Goal: Task Accomplishment & Management: Manage account settings

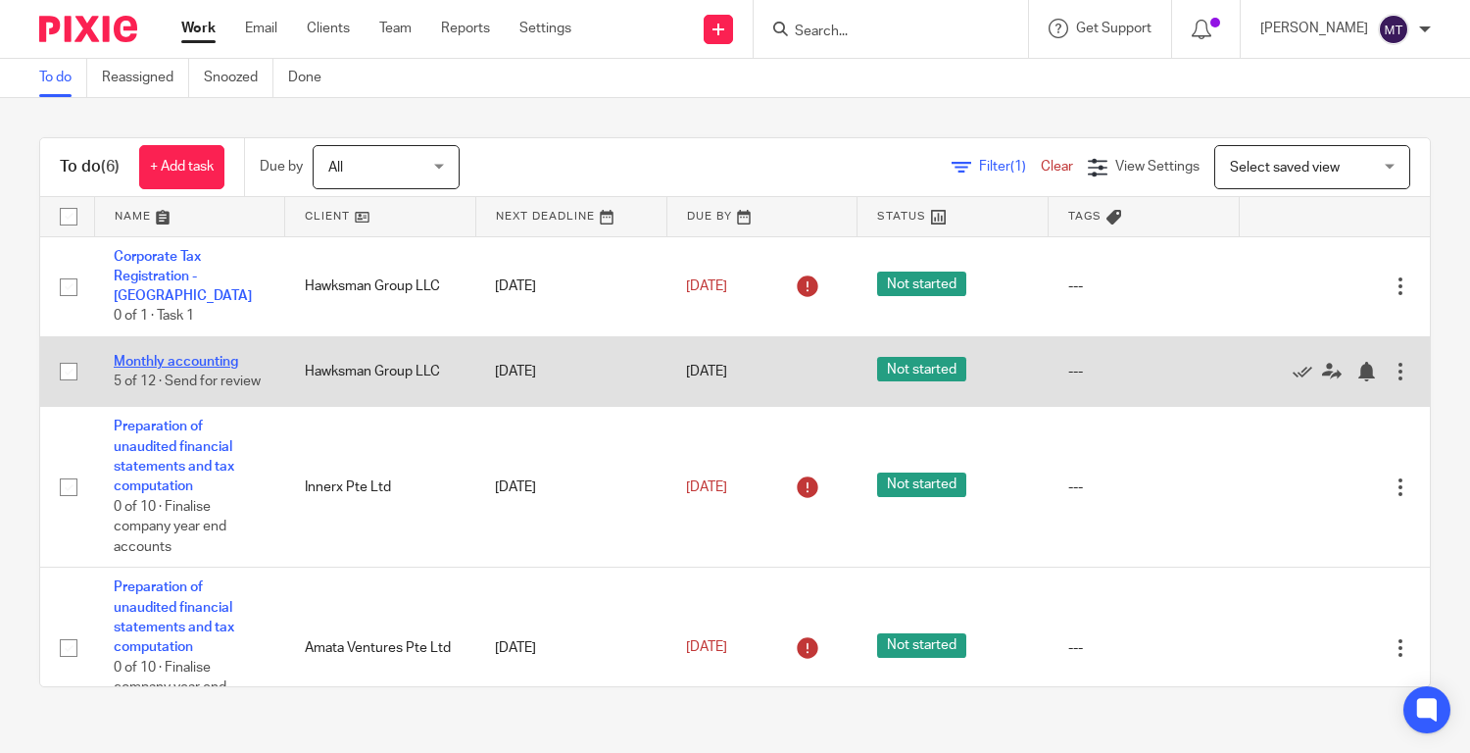
click at [157, 355] on link "Monthly accounting" at bounding box center [176, 362] width 124 height 14
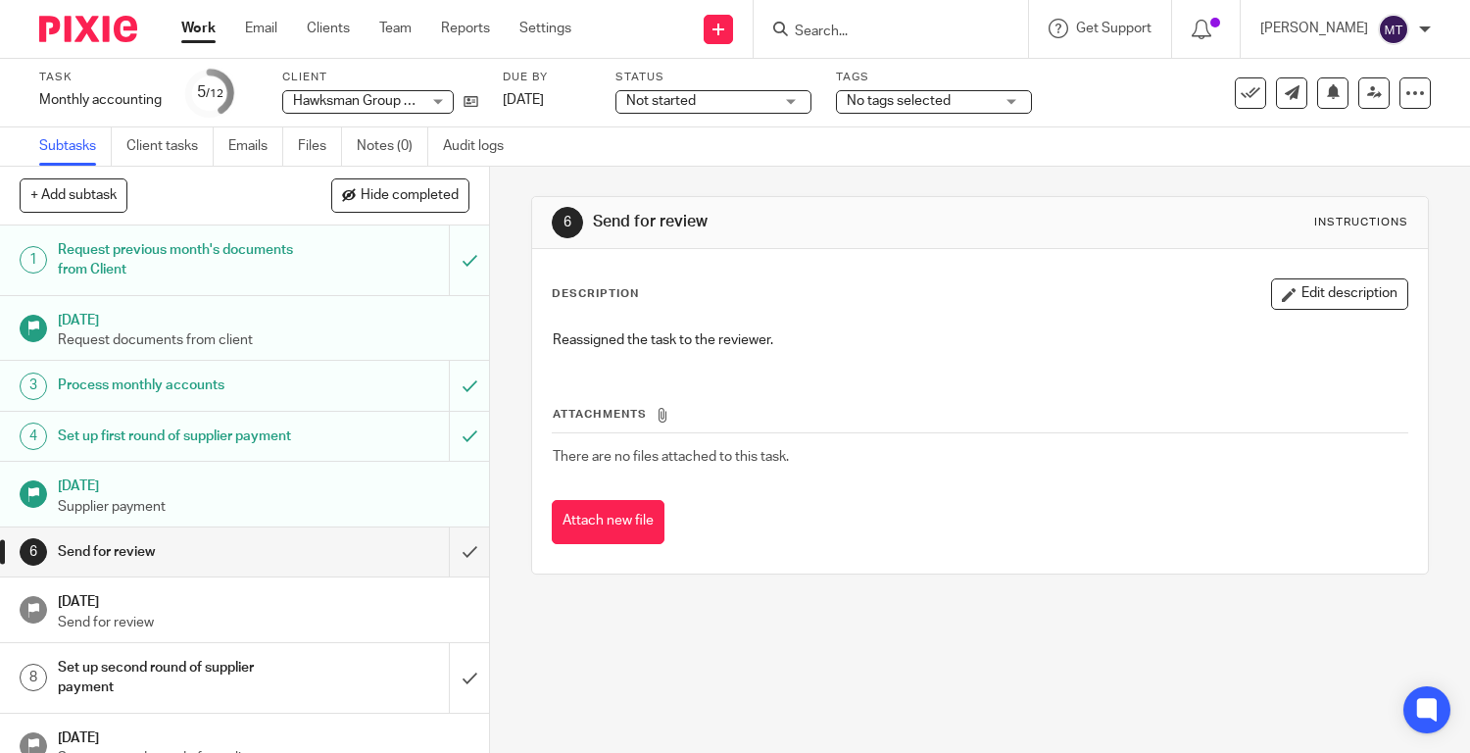
click at [105, 200] on button "+ Add subtask" at bounding box center [74, 194] width 108 height 33
type input "MT Comments"
click at [438, 197] on p "+ Add" at bounding box center [441, 195] width 57 height 33
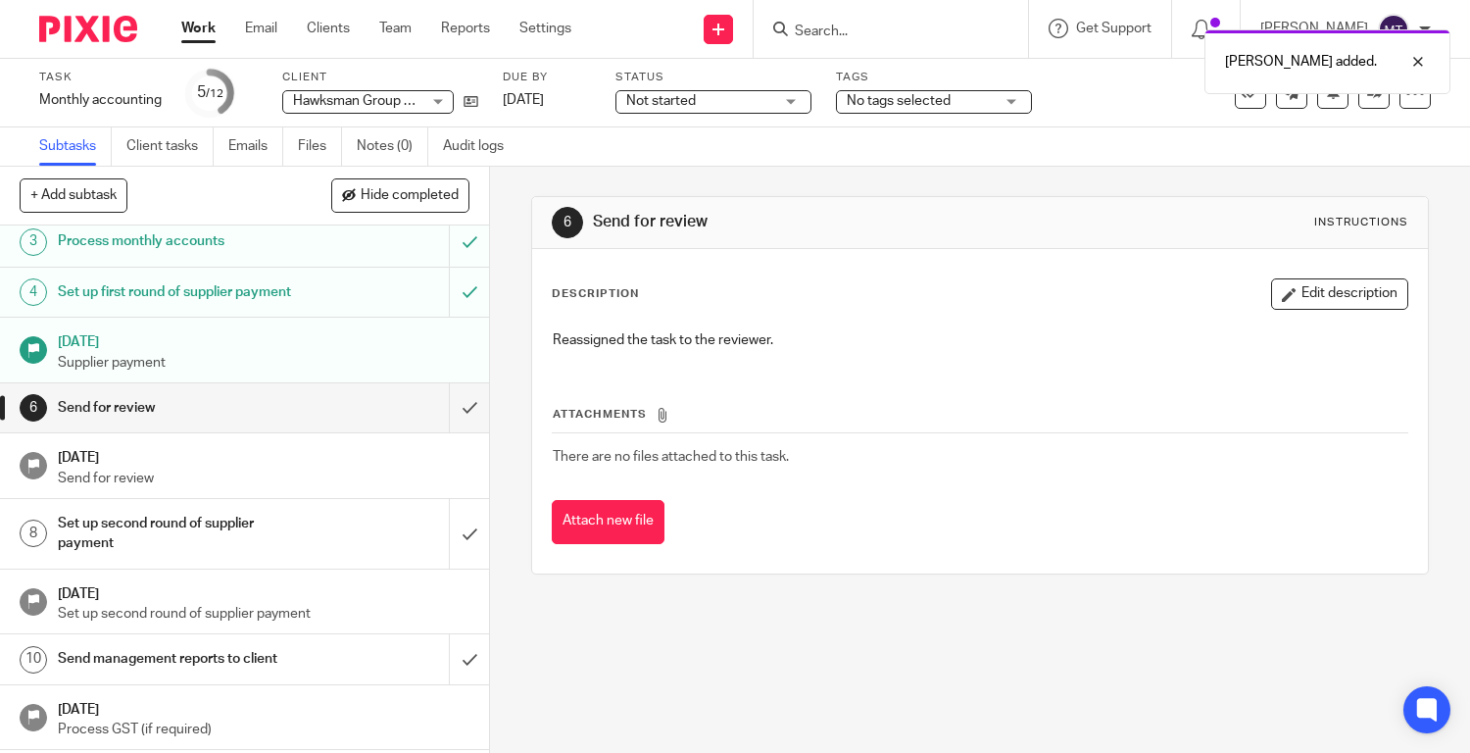
scroll to position [252, 0]
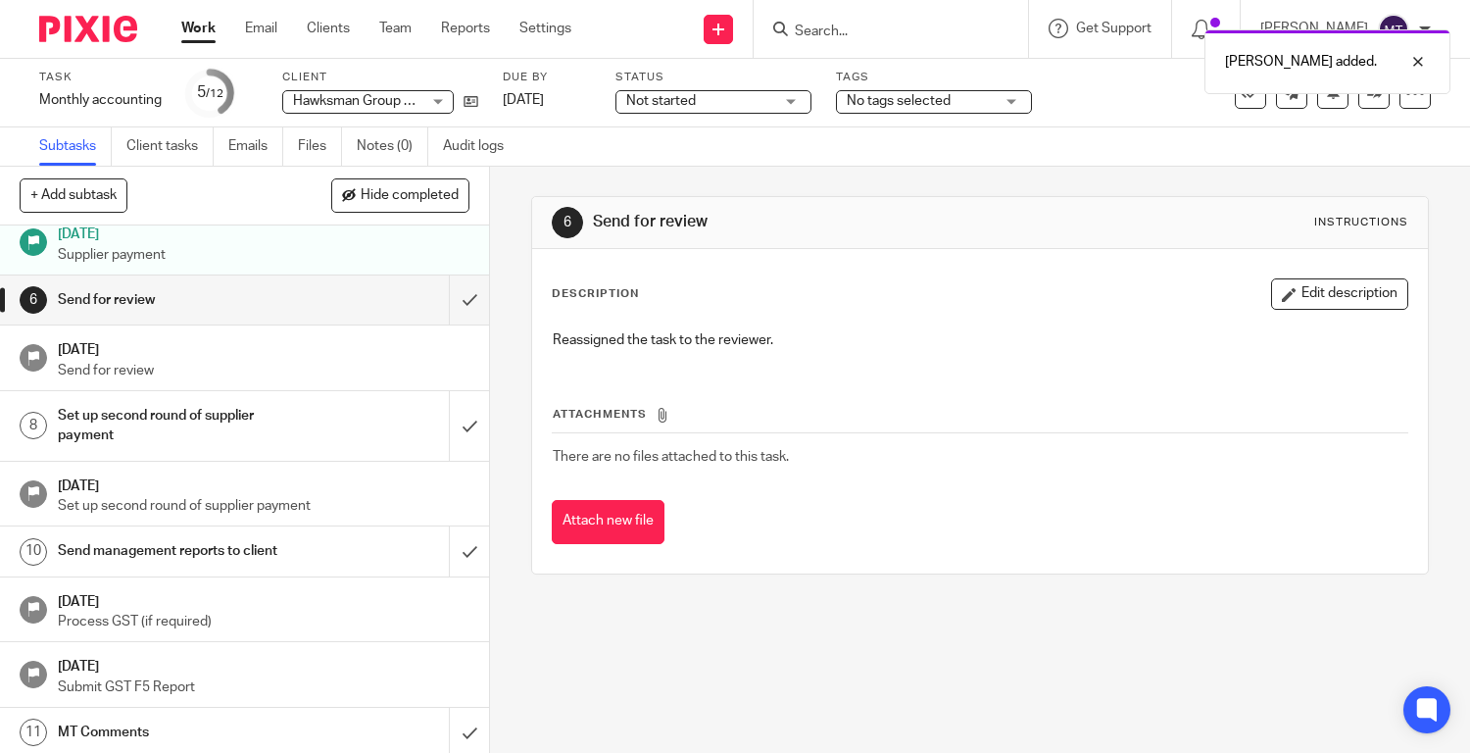
click at [299, 721] on h1 "MT Comments" at bounding box center [182, 731] width 248 height 29
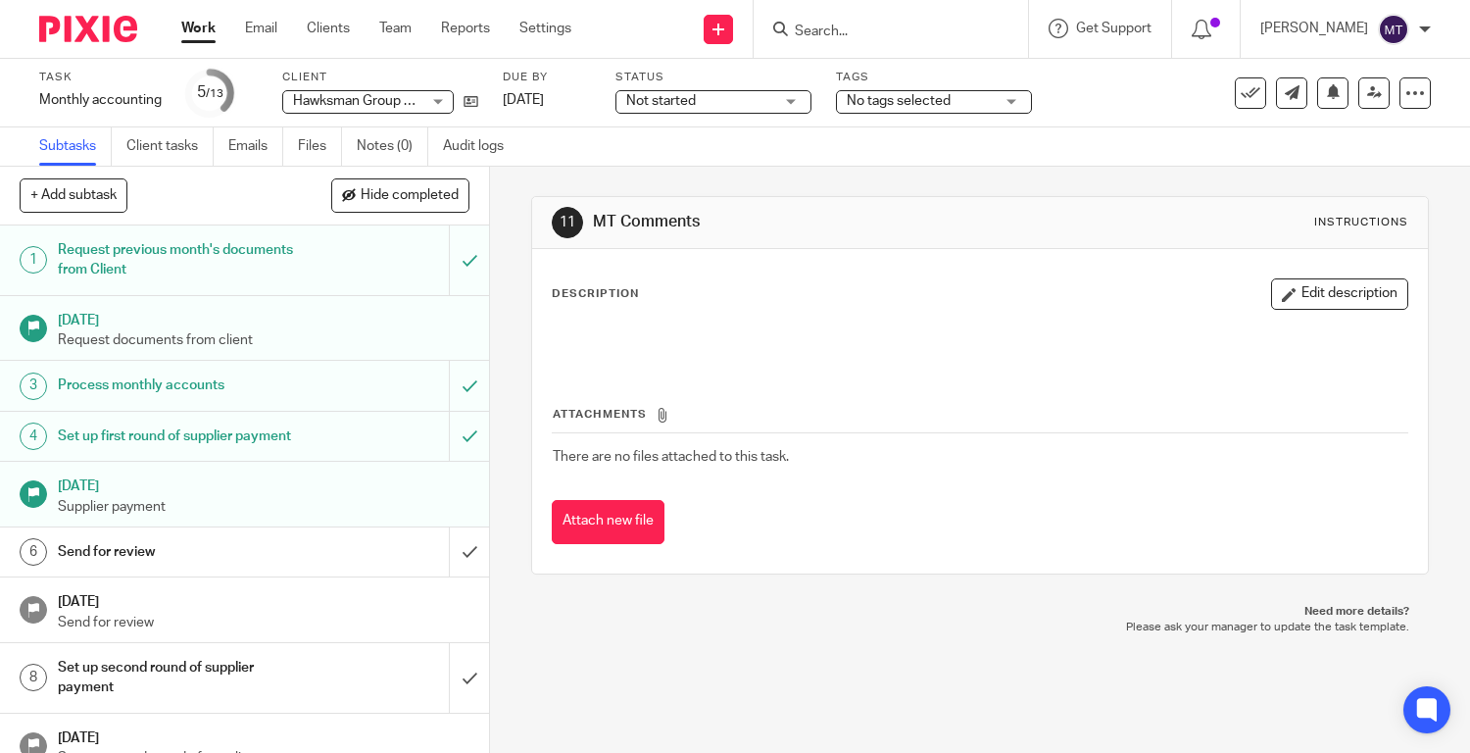
drag, startPoint x: 1322, startPoint y: 299, endPoint x: 1300, endPoint y: 300, distance: 21.6
click at [1322, 299] on button "Edit description" at bounding box center [1339, 293] width 137 height 31
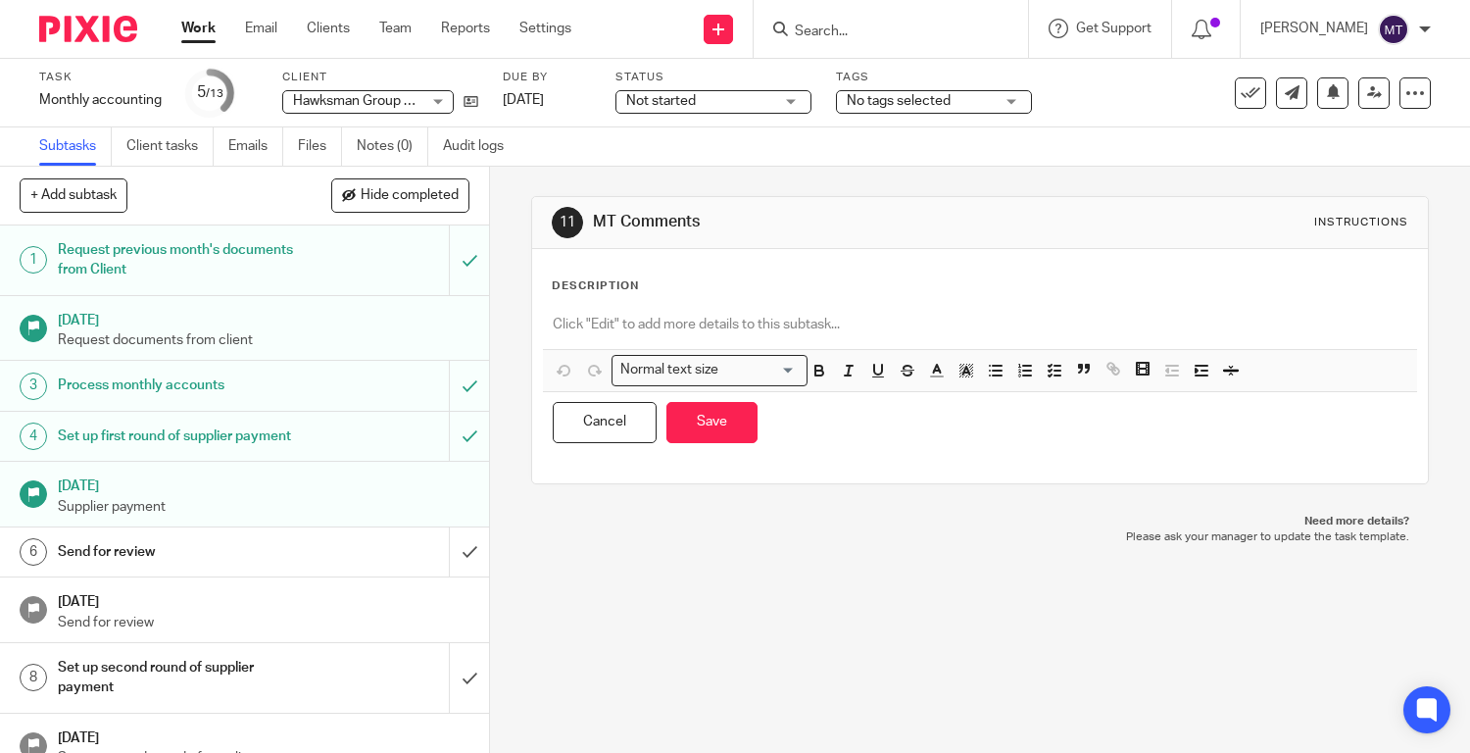
click at [718, 320] on p at bounding box center [980, 325] width 855 height 20
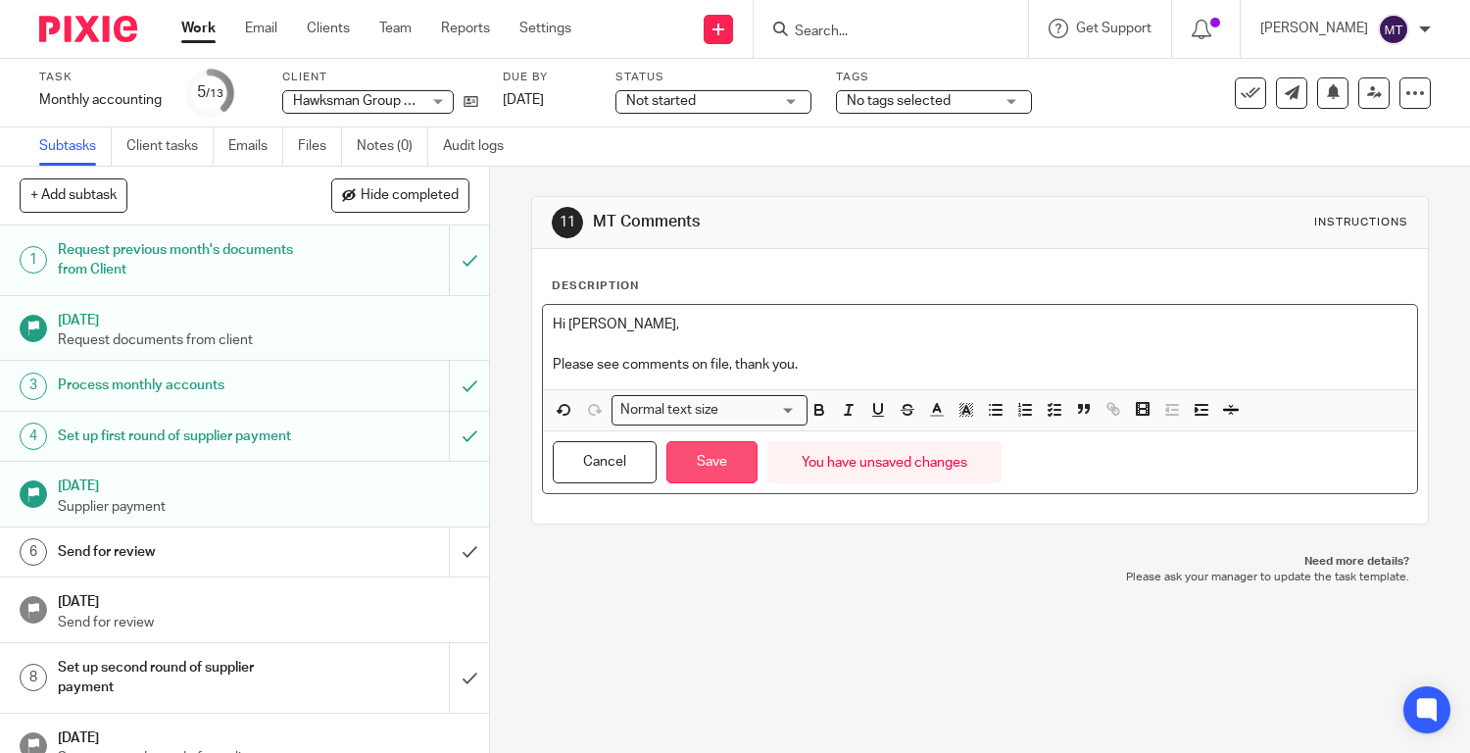
click at [728, 457] on button "Save" at bounding box center [711, 462] width 91 height 42
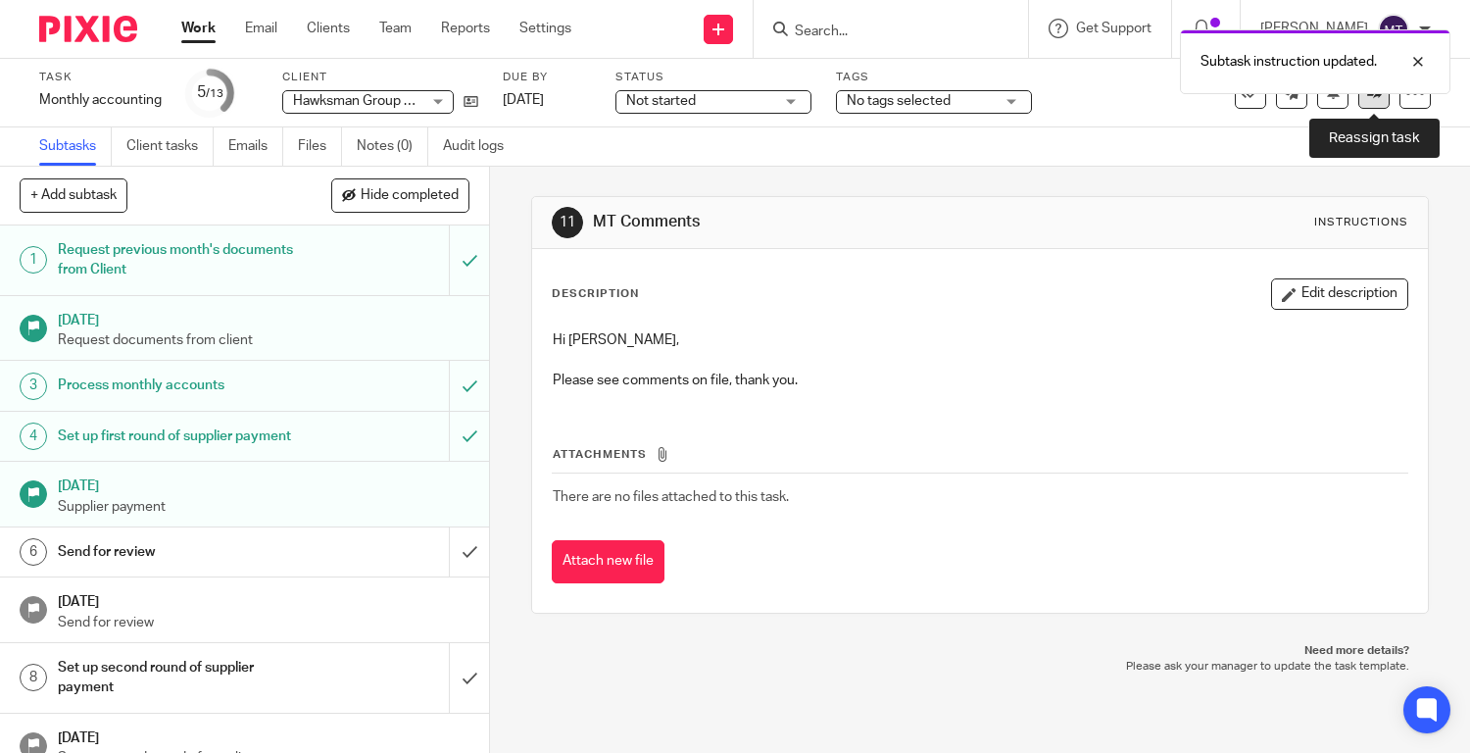
click at [1376, 102] on link at bounding box center [1373, 92] width 31 height 31
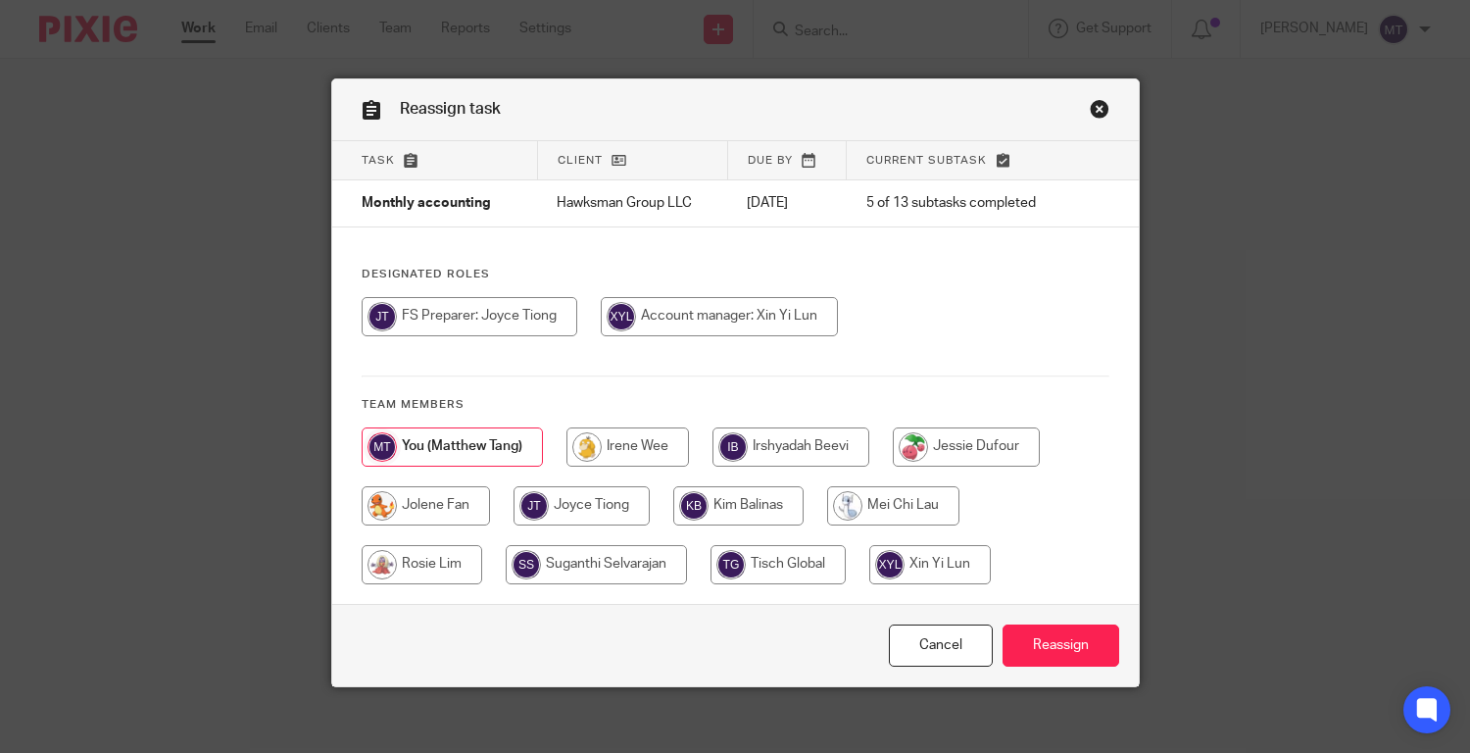
click at [692, 315] on input "radio" at bounding box center [719, 316] width 237 height 39
radio input "true"
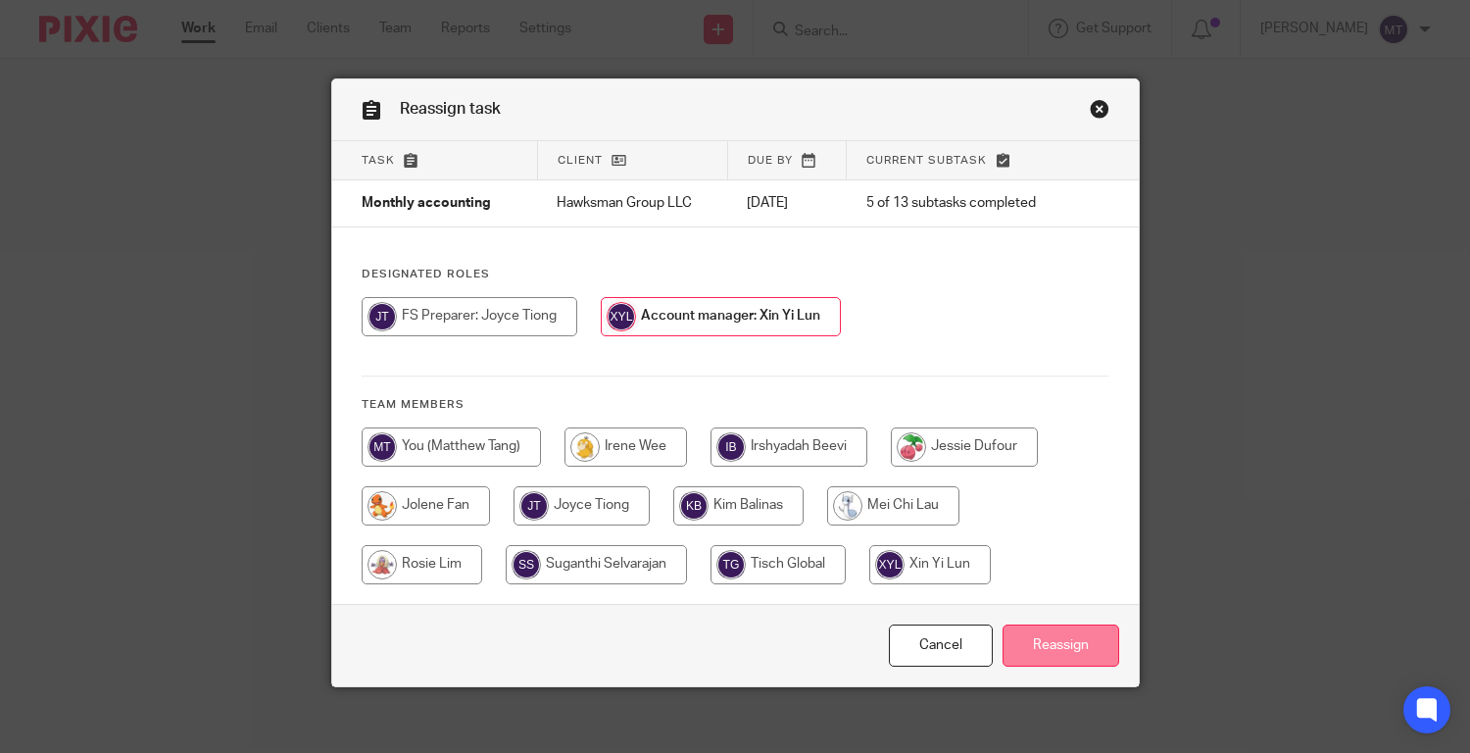
click at [1083, 643] on input "Reassign" at bounding box center [1060, 645] width 117 height 42
